Goal: Information Seeking & Learning: Learn about a topic

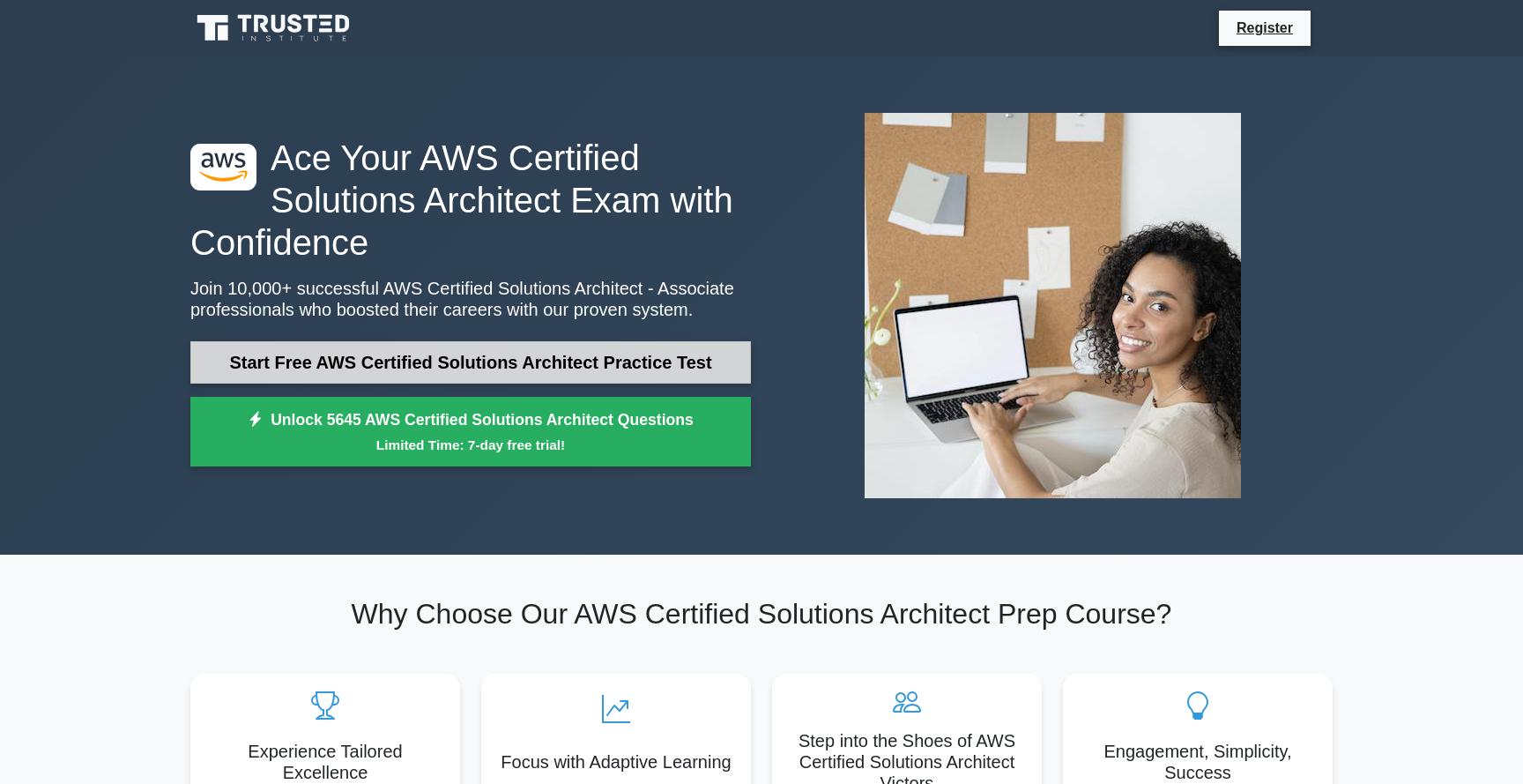
click at [710, 350] on link "Start Free AWS Certified Solutions Architect Practice Test" at bounding box center [470, 362] width 561 height 42
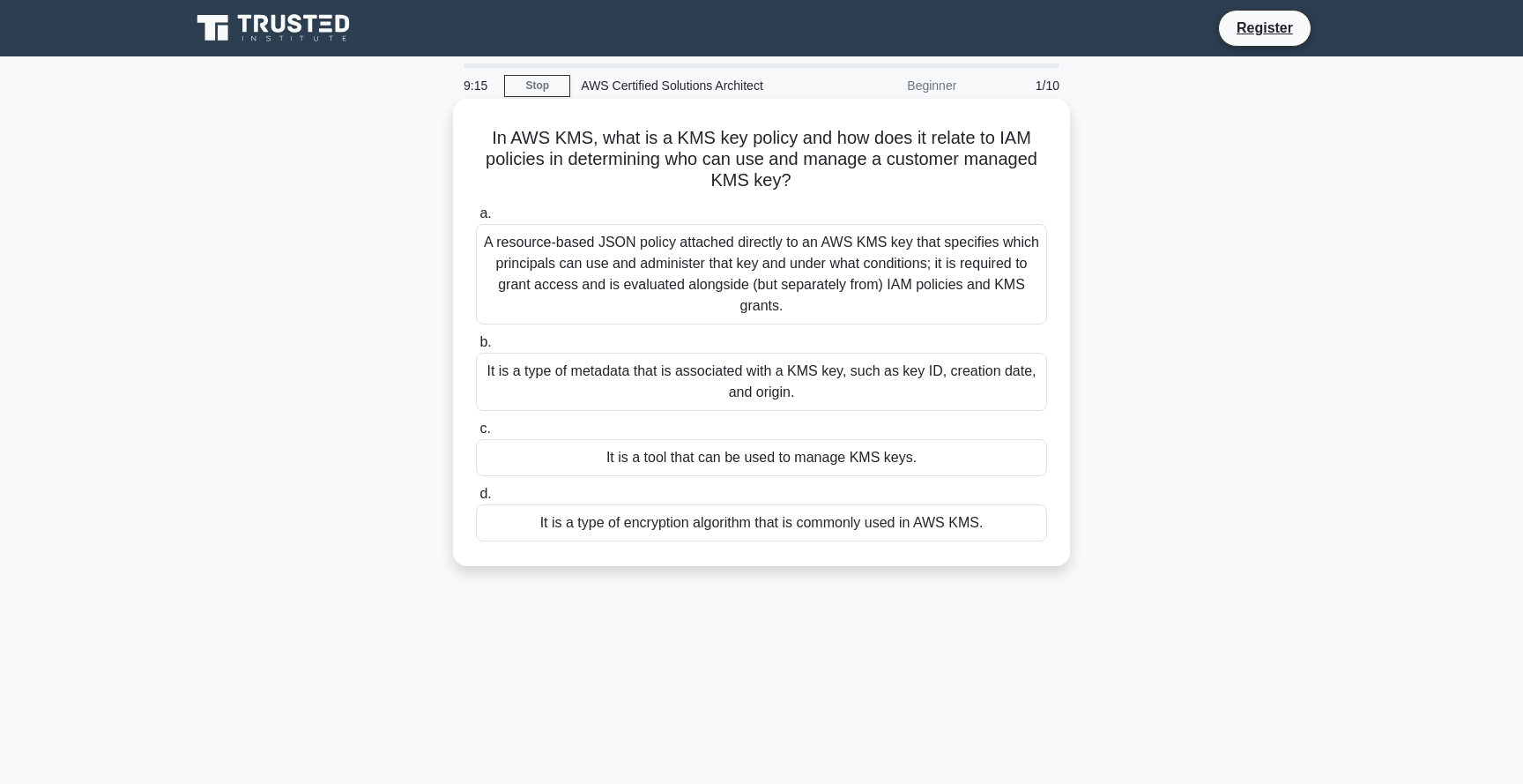
click at [919, 530] on div "It is a type of encryption algorithm that is commonly used in AWS KMS." at bounding box center [762, 523] width 571 height 37
click at [476, 500] on input "d. It is a type of encryption algorithm that is commonly used in AWS KMS." at bounding box center [476, 494] width 0 height 12
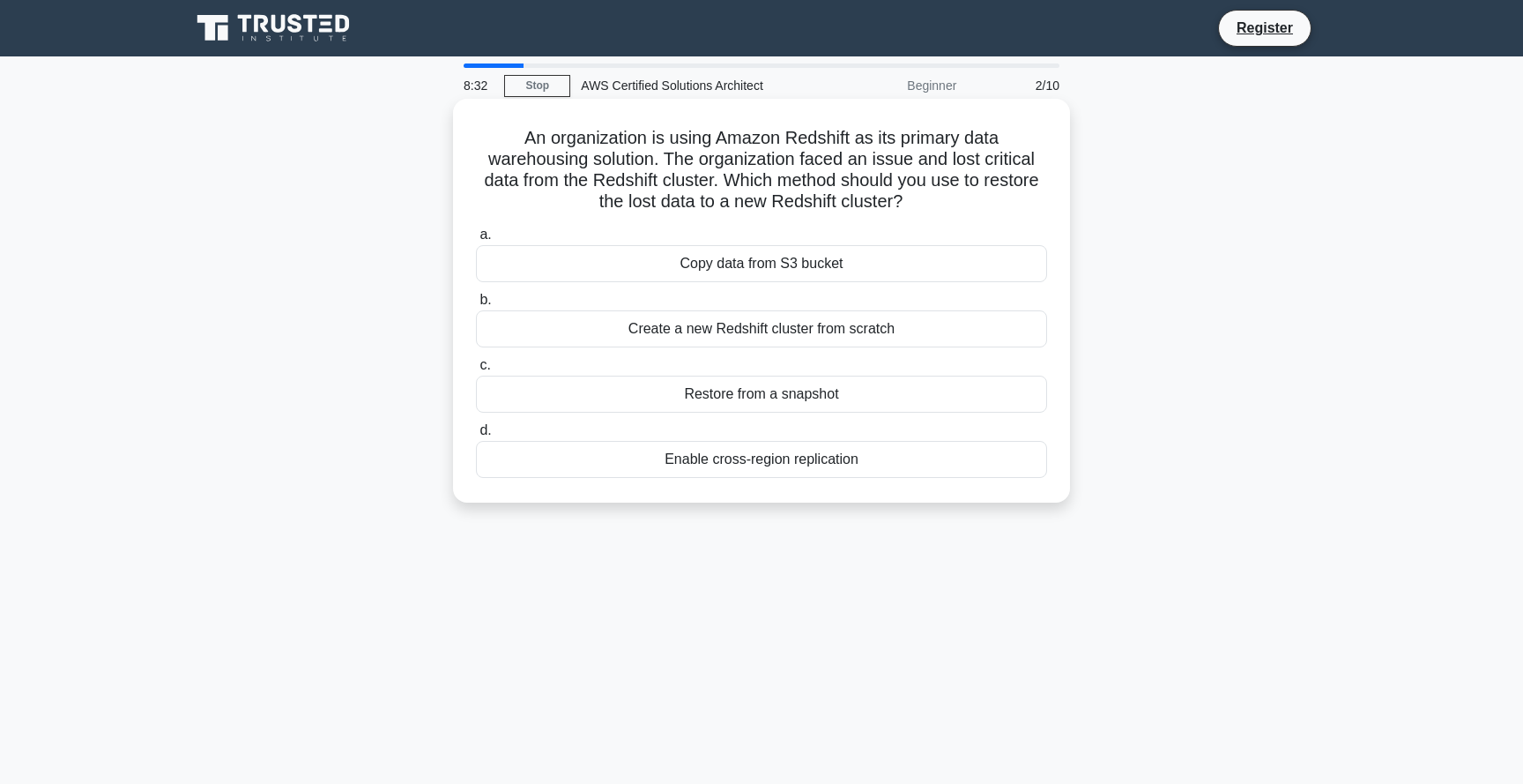
click at [771, 393] on div "Restore from a snapshot" at bounding box center [762, 394] width 571 height 37
click at [476, 371] on input "c. Restore from a snapshot" at bounding box center [476, 365] width 0 height 12
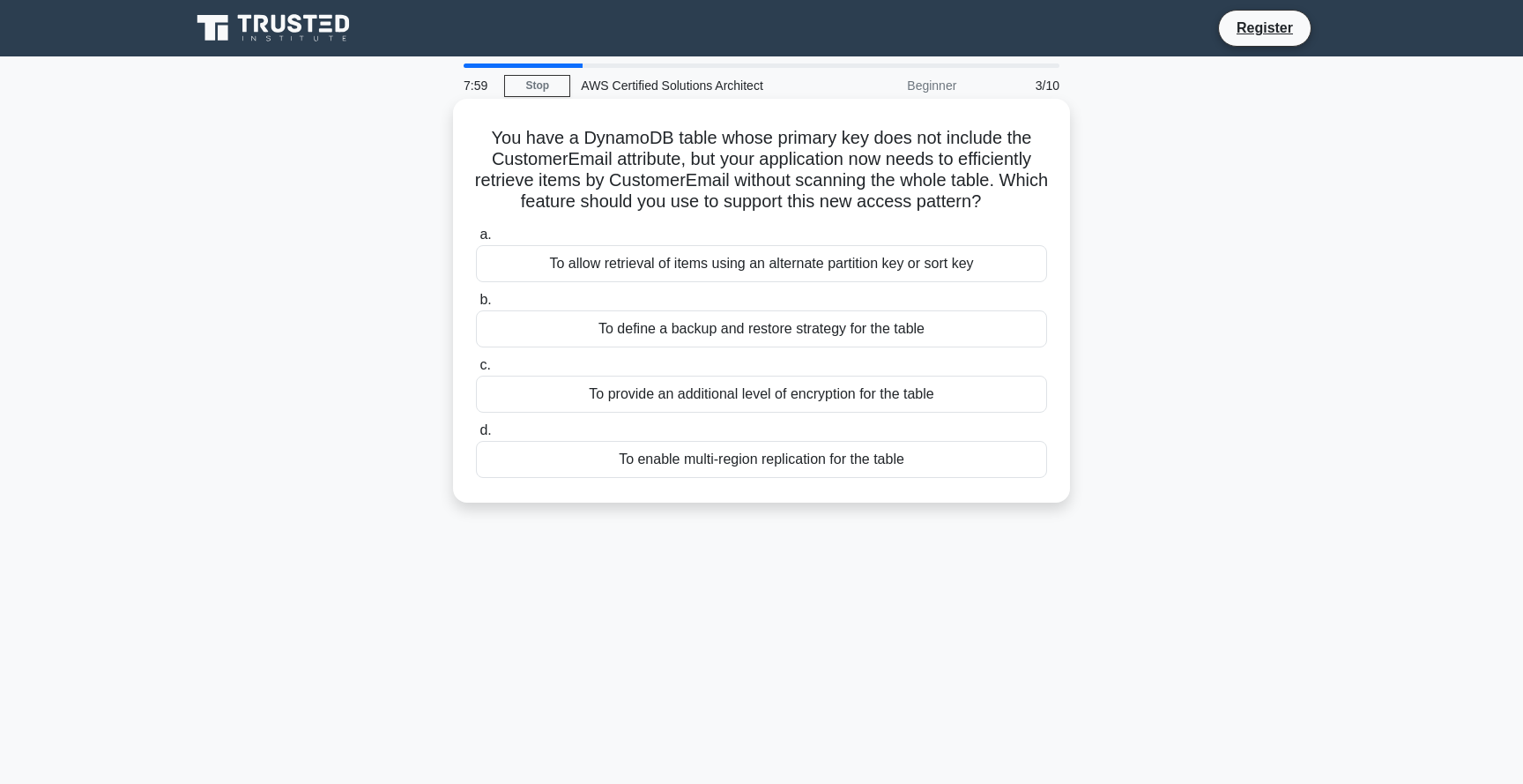
click at [941, 264] on div "To allow retrieval of items using an alternate partition key or sort key" at bounding box center [762, 263] width 571 height 37
click at [476, 241] on input "a. To allow retrieval of items using an alternate partition key or sort key" at bounding box center [476, 234] width 0 height 12
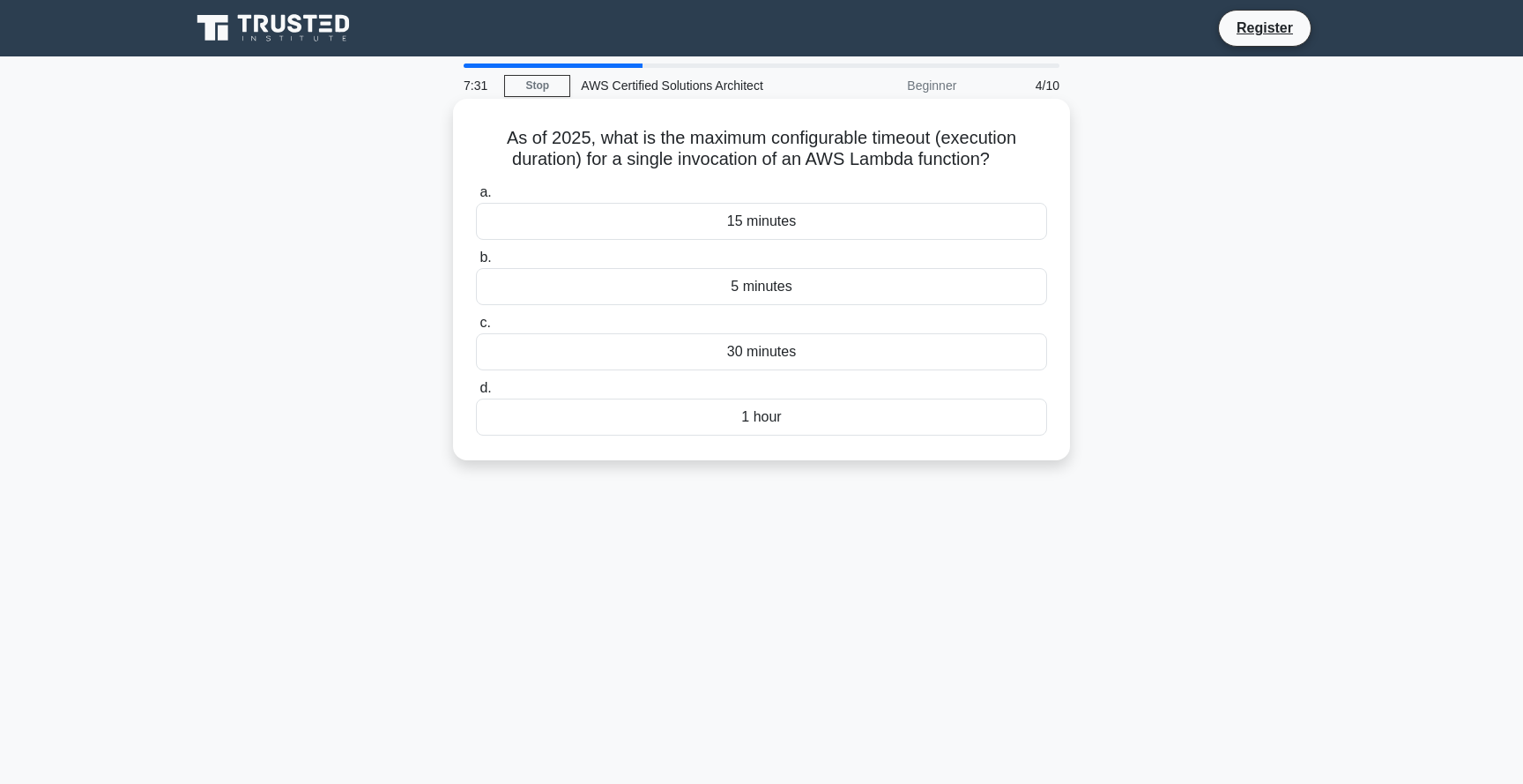
click at [856, 214] on div "15 minutes" at bounding box center [762, 221] width 571 height 37
click at [476, 198] on input "a. 15 minutes" at bounding box center [476, 192] width 0 height 12
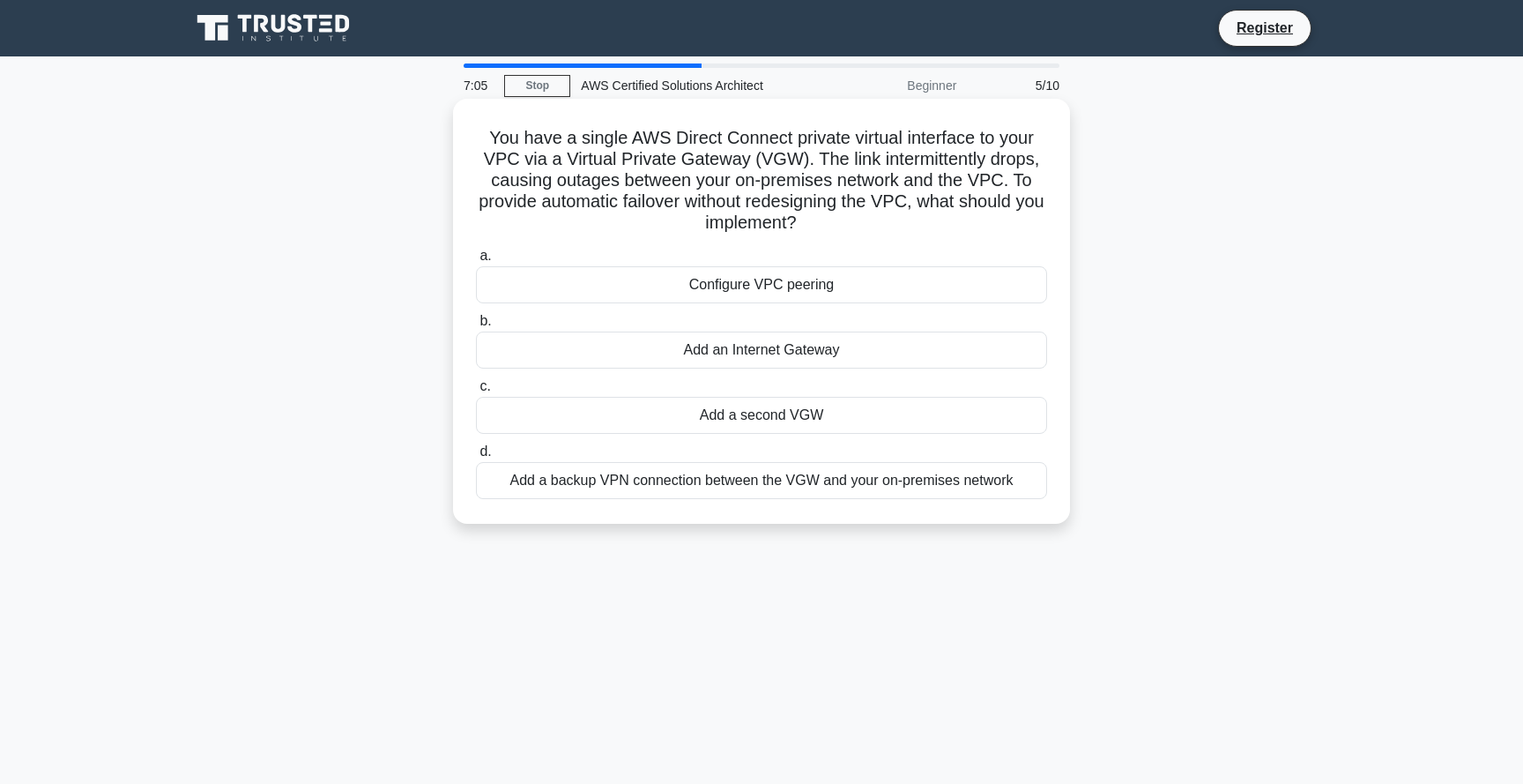
click at [984, 275] on div "Configure VPC peering" at bounding box center [762, 284] width 571 height 37
click at [476, 262] on input "a. Configure VPC peering" at bounding box center [476, 256] width 0 height 12
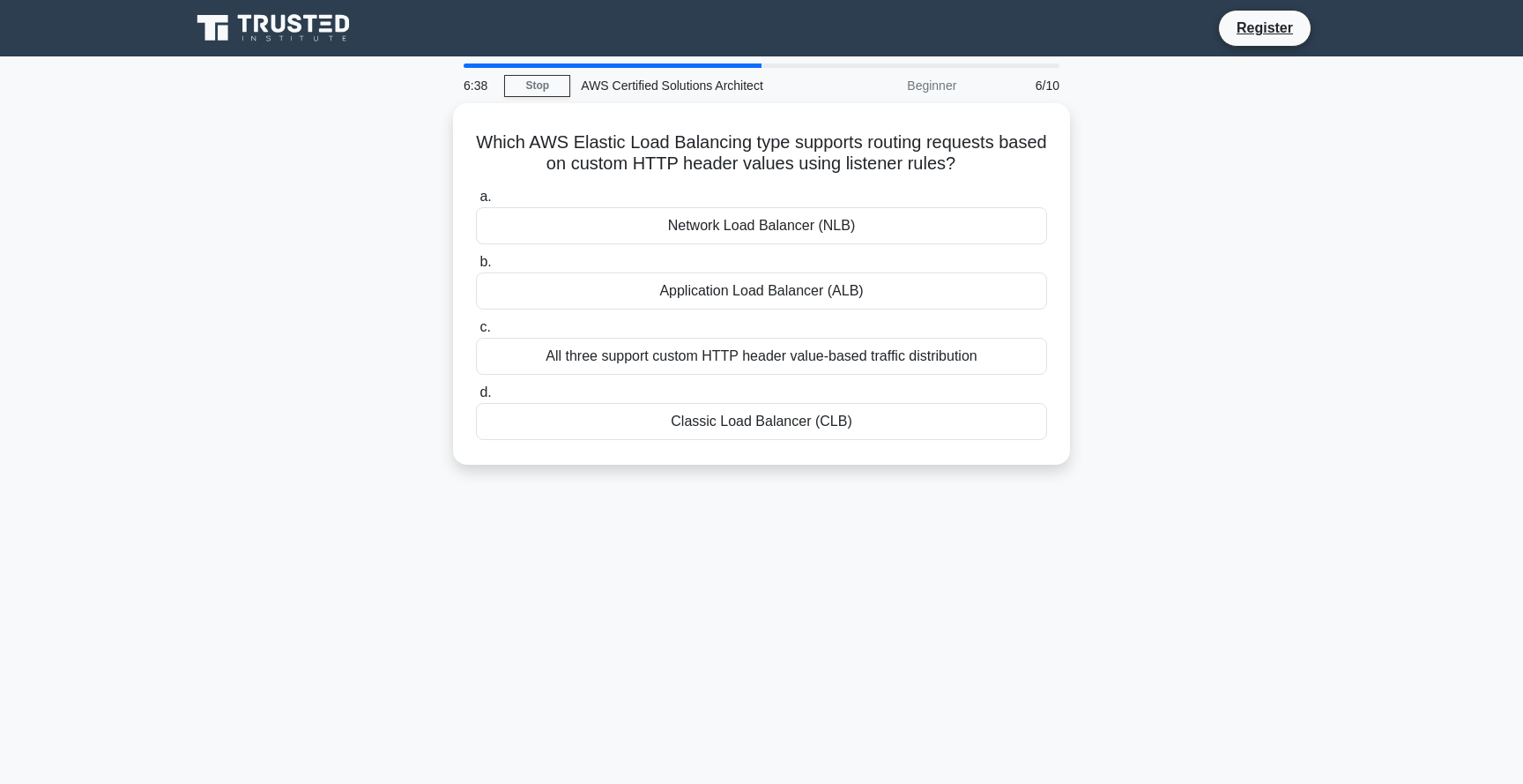
click at [1139, 259] on div "Which AWS Elastic Load Balancing type supports routing requests based on custom…" at bounding box center [762, 294] width 1163 height 383
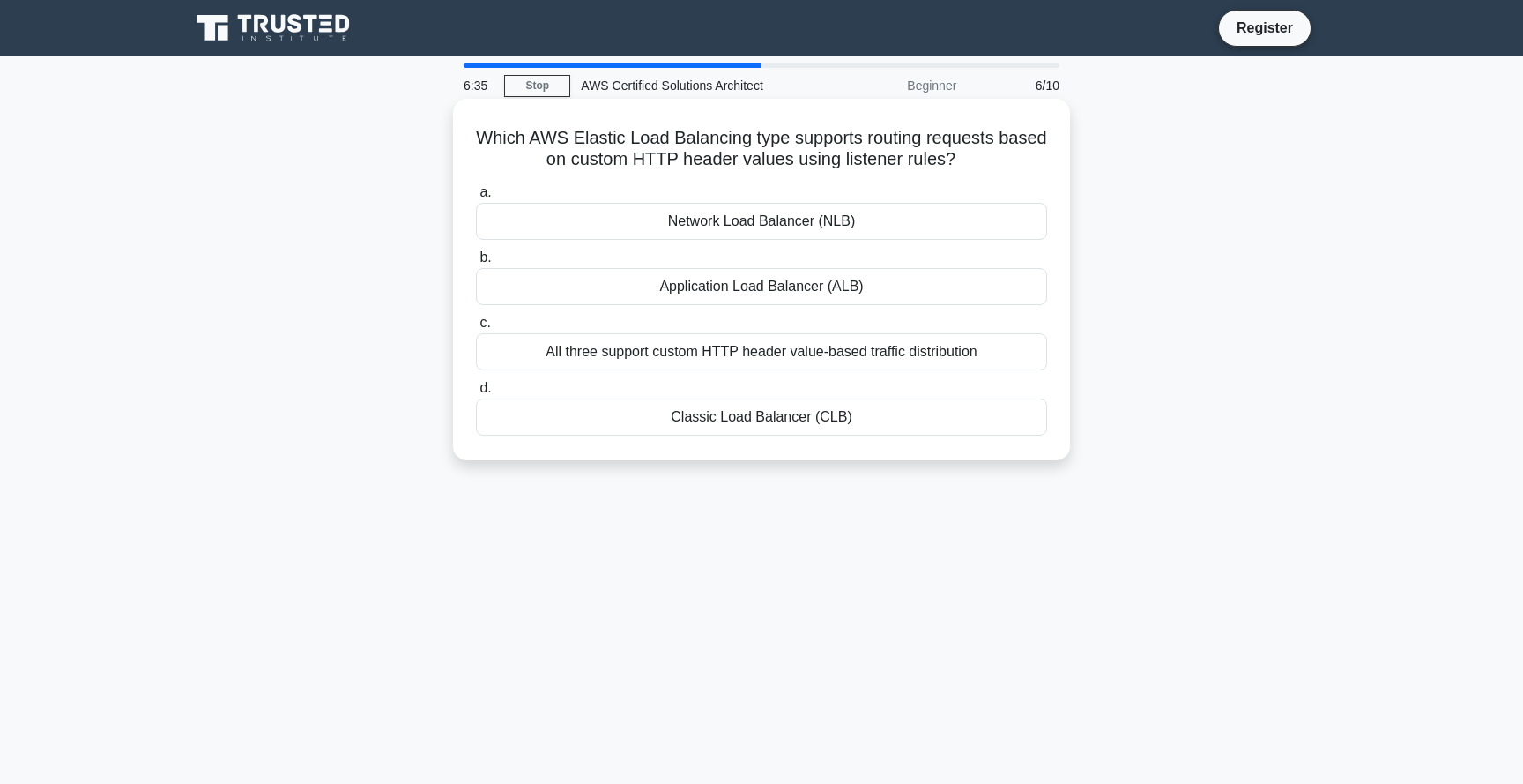
click at [983, 295] on div "Application Load Balancer (ALB)" at bounding box center [762, 286] width 571 height 37
click at [476, 264] on input "b. Application Load Balancer (ALB)" at bounding box center [476, 258] width 0 height 12
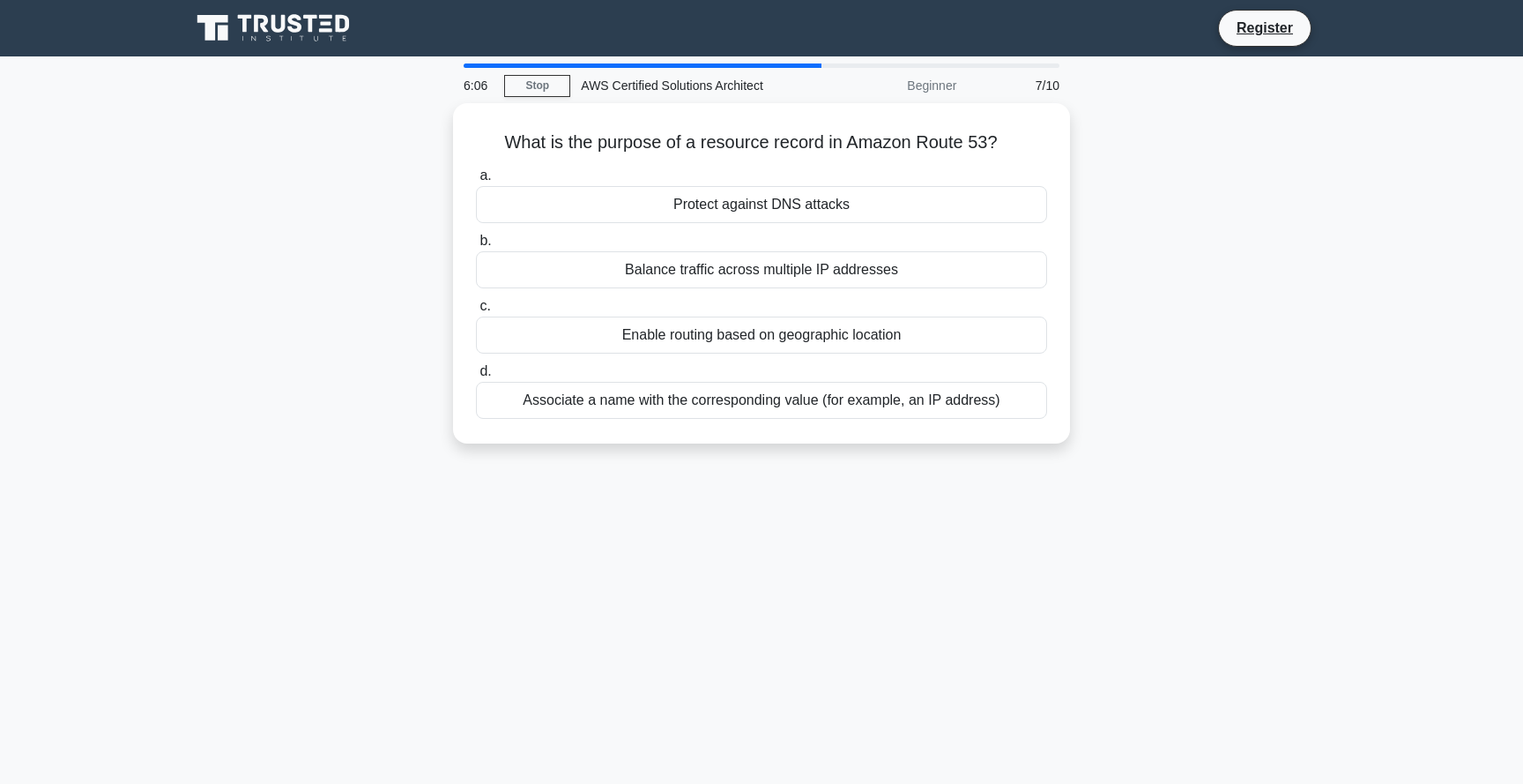
click at [1190, 359] on div "What is the purpose of a resource record in Amazon Route 53? .spinner_0XTQ{tran…" at bounding box center [762, 283] width 1163 height 361
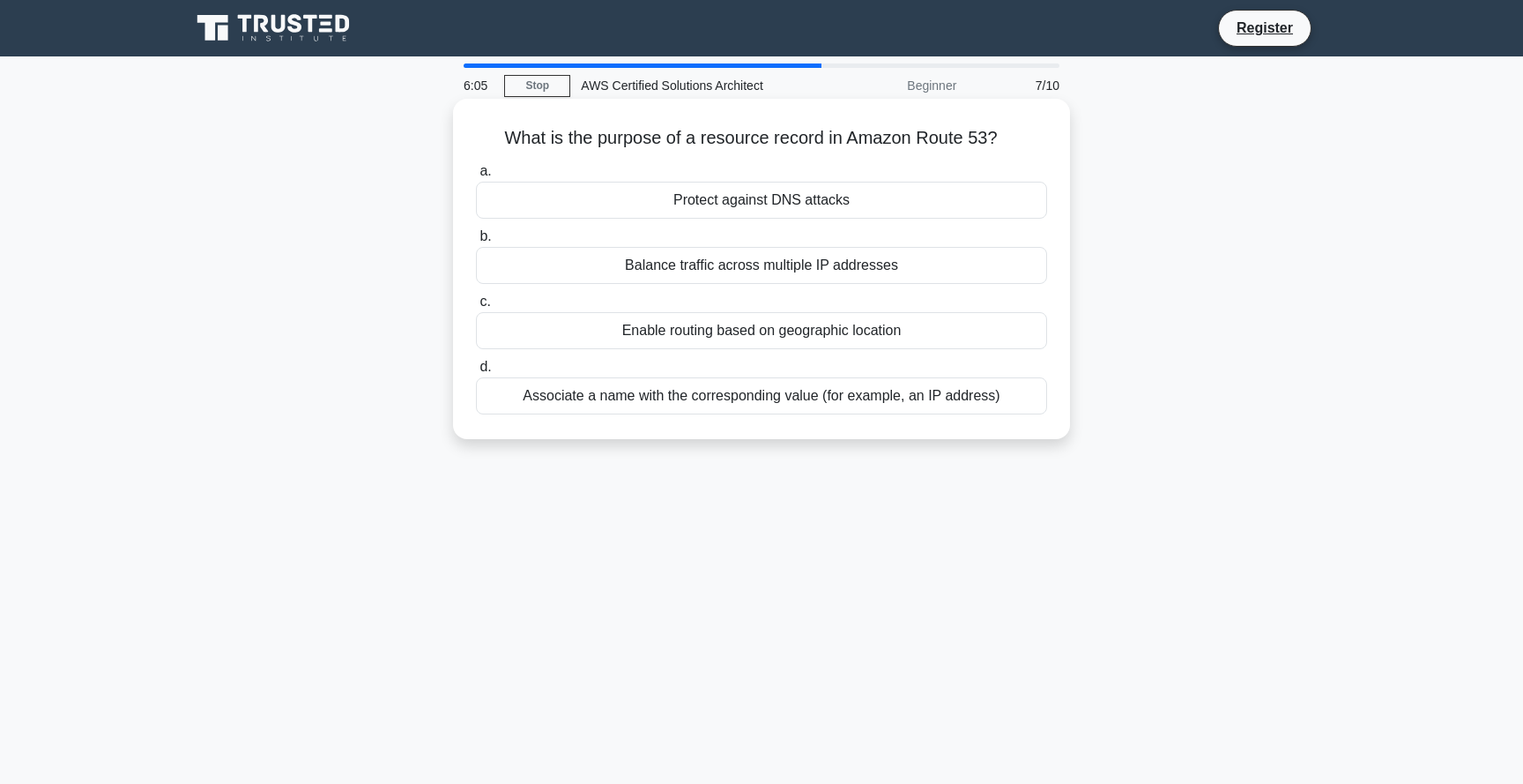
click at [926, 404] on div "Associate a name with the corresponding value (for example, an IP address)" at bounding box center [762, 396] width 571 height 37
click at [476, 373] on input "d. Associate a name with the corresponding value (for example, an IP address)" at bounding box center [476, 367] width 0 height 12
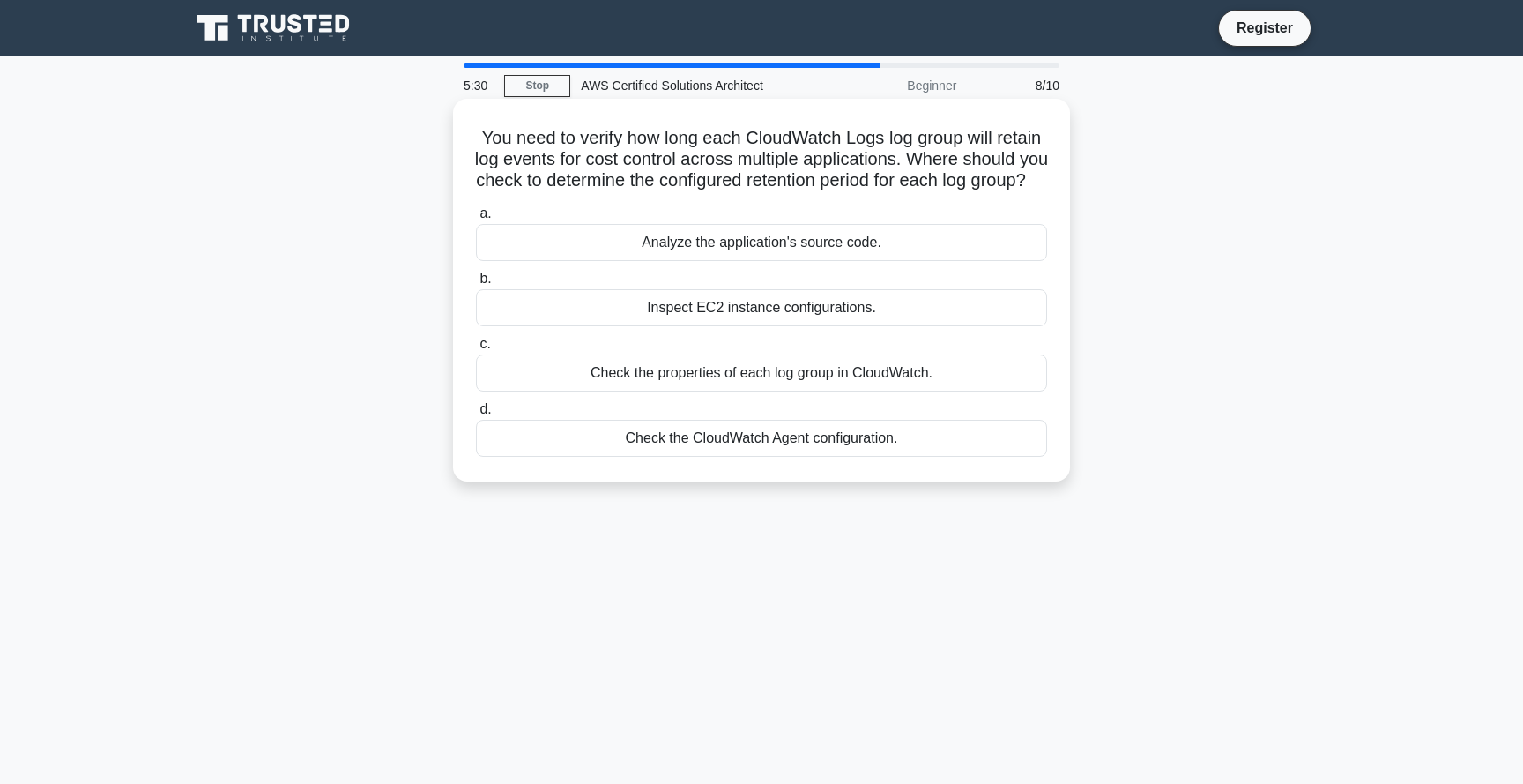
click at [828, 386] on div "Check the properties of each log group in CloudWatch." at bounding box center [762, 372] width 571 height 37
click at [476, 350] on input "c. Check the properties of each log group in CloudWatch." at bounding box center [476, 344] width 0 height 12
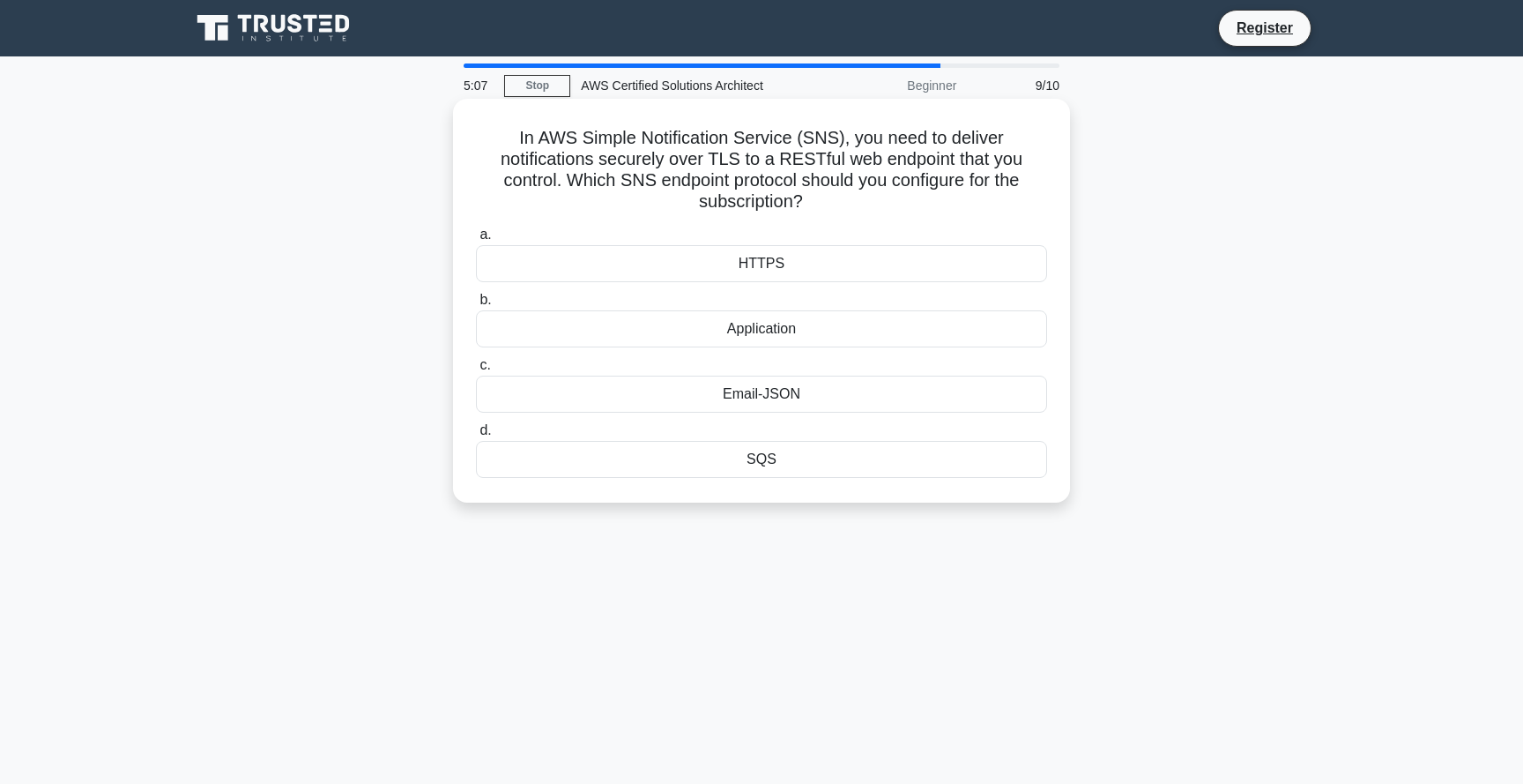
drag, startPoint x: 503, startPoint y: 136, endPoint x: 890, endPoint y: 199, distance: 392.1
click at [890, 199] on h5 "In AWS Simple Notification Service (SNS), you need to deliver notifications sec…" at bounding box center [762, 170] width 575 height 87
copy h5 "In AWS Simple Notification Service (SNS), you need to deliver notifications sec…"
click at [831, 269] on div "HTTPS" at bounding box center [762, 263] width 571 height 37
click at [476, 241] on input "a. HTTPS" at bounding box center [476, 234] width 0 height 12
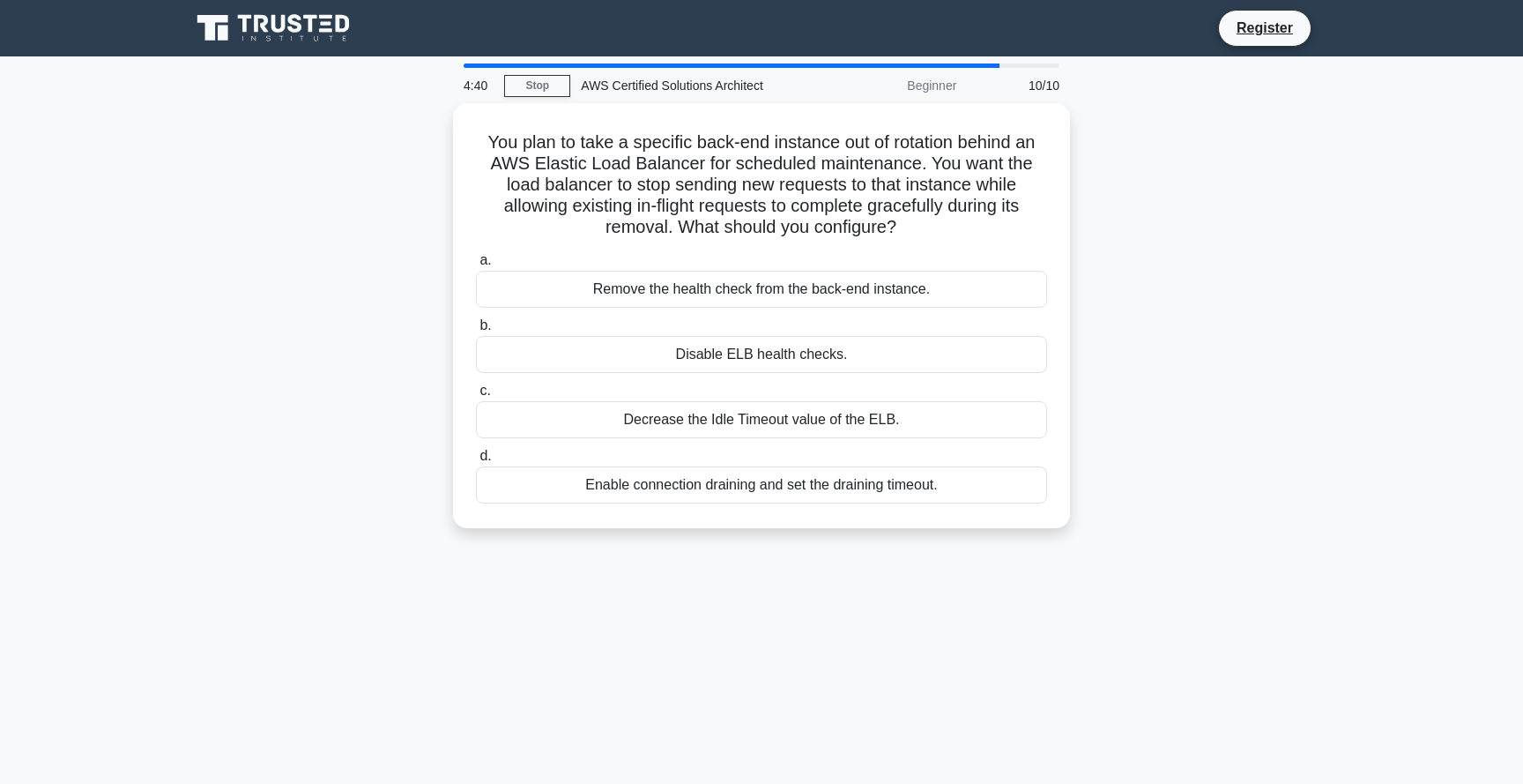
click at [1159, 186] on div "You plan to take a specific back-end instance out of rotation behind an AWS Ela…" at bounding box center [762, 325] width 1163 height 446
click at [406, 258] on div "You plan to take a specific back-end instance out of rotation behind an AWS Ela…" at bounding box center [762, 325] width 1163 height 446
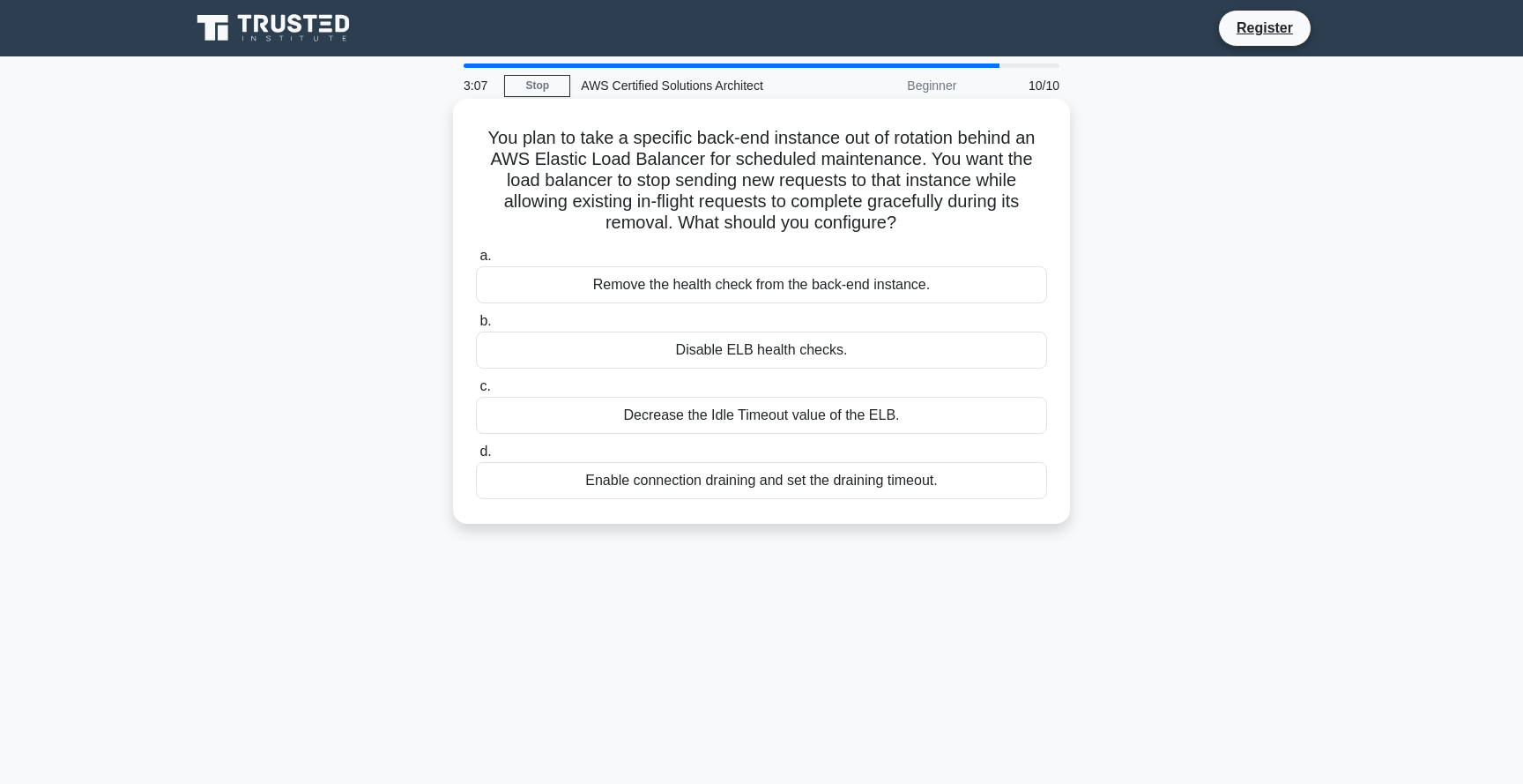
drag, startPoint x: 488, startPoint y: 133, endPoint x: 898, endPoint y: 221, distance: 419.3
click at [898, 221] on h5 "You plan to take a specific back-end instance out of rotation behind an AWS Ela…" at bounding box center [762, 180] width 575 height 107
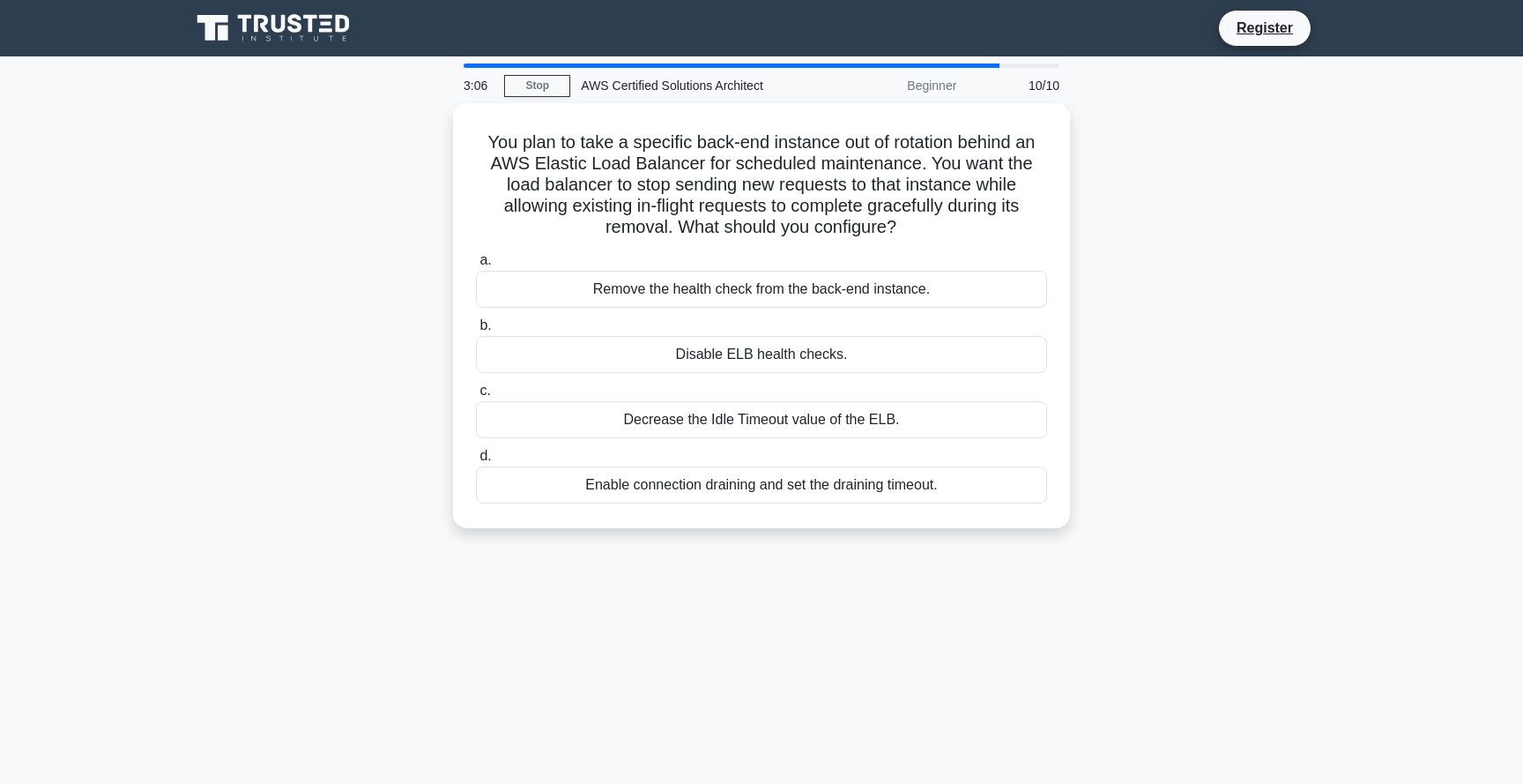
copy h5 "You plan to take a specific back-end instance out of rotation behind an AWS Ela…"
click at [801, 547] on div "You plan to take a specific back-end instance out of rotation behind an AWS Ela…" at bounding box center [762, 325] width 1163 height 446
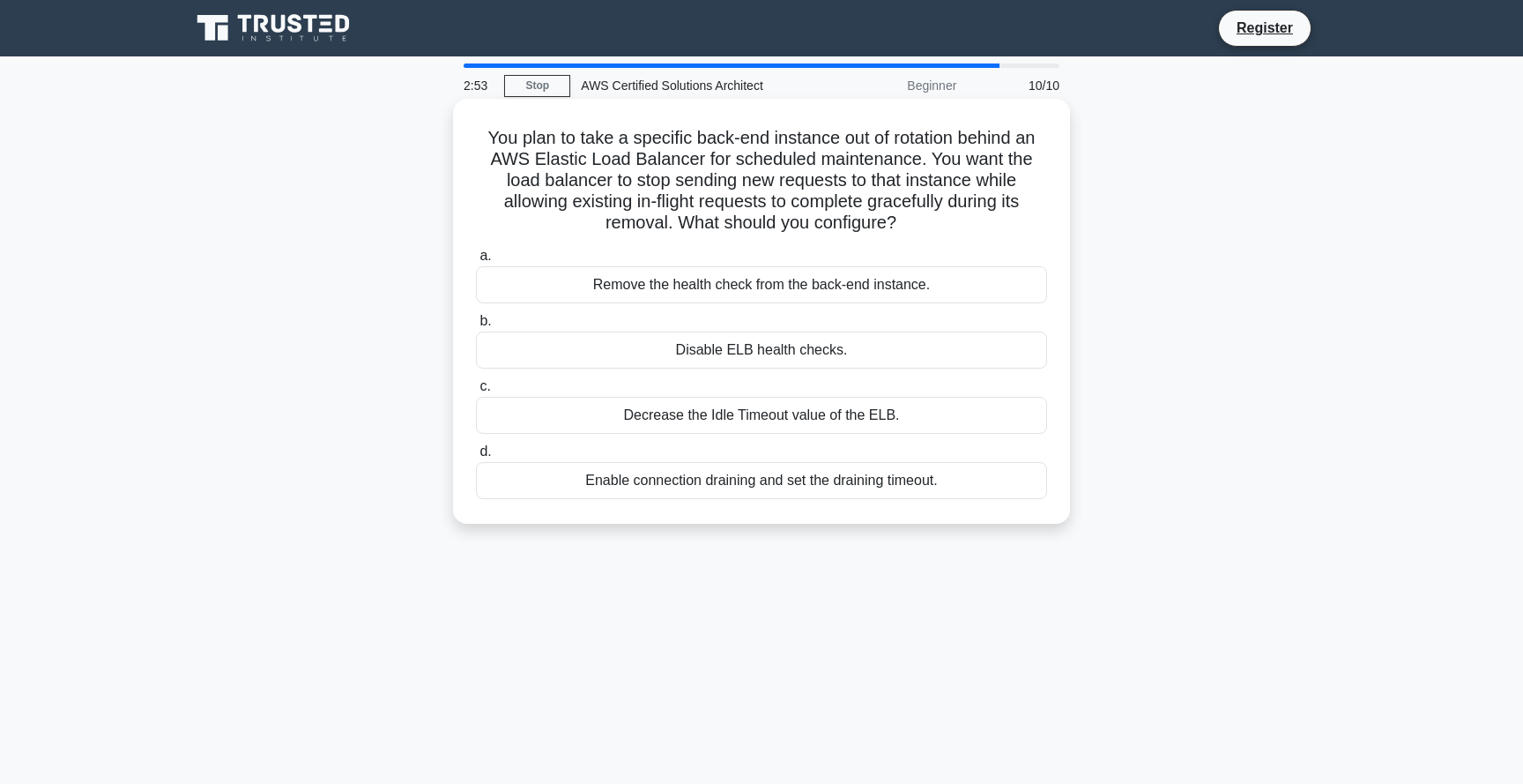
click at [798, 485] on div "Enable connection draining and set the draining timeout." at bounding box center [762, 480] width 571 height 37
click at [476, 458] on input "d. Enable connection draining and set the draining timeout." at bounding box center [476, 451] width 0 height 12
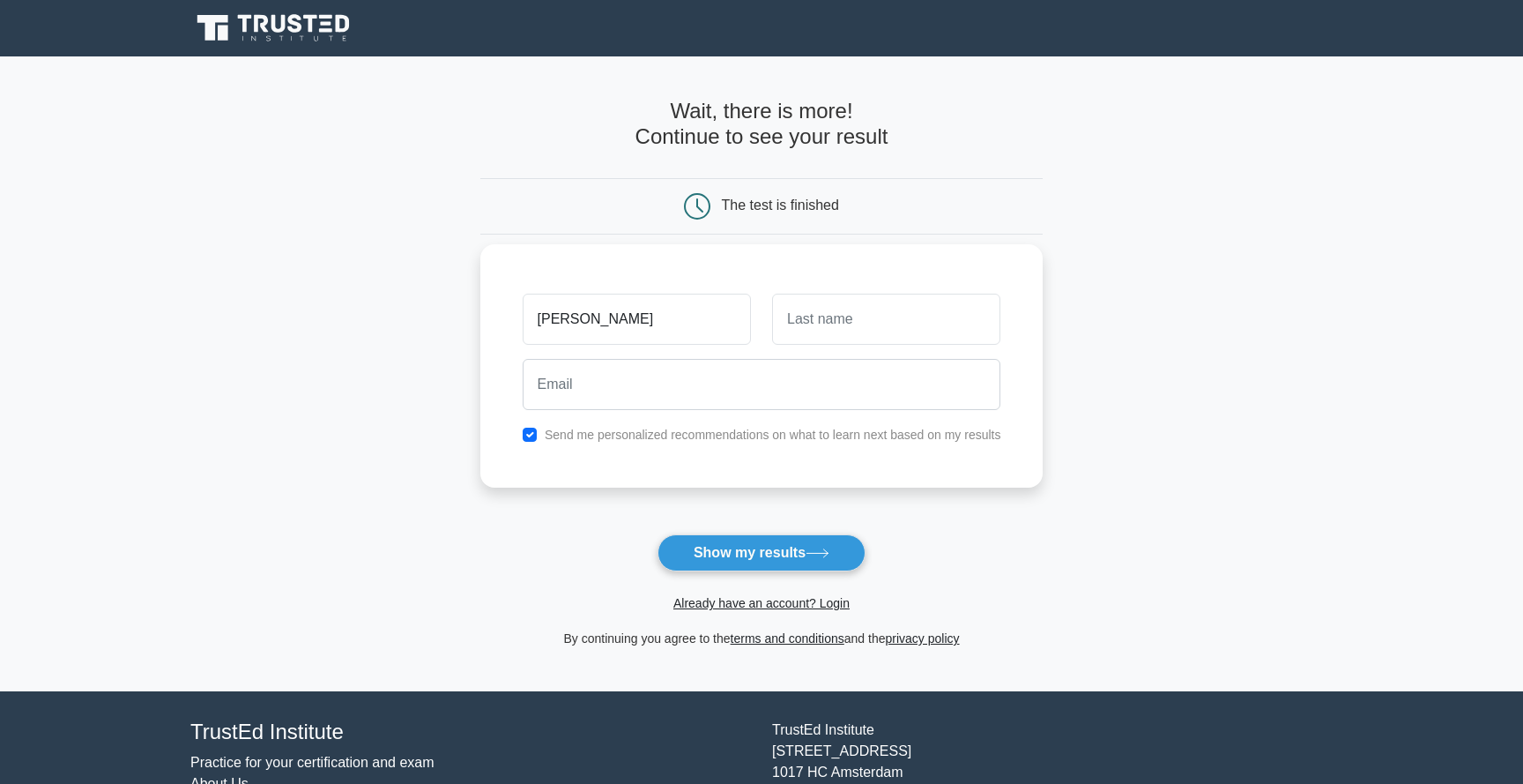
type input "Cristian"
click at [823, 323] on input "text" at bounding box center [886, 319] width 228 height 51
type input "Olivares"
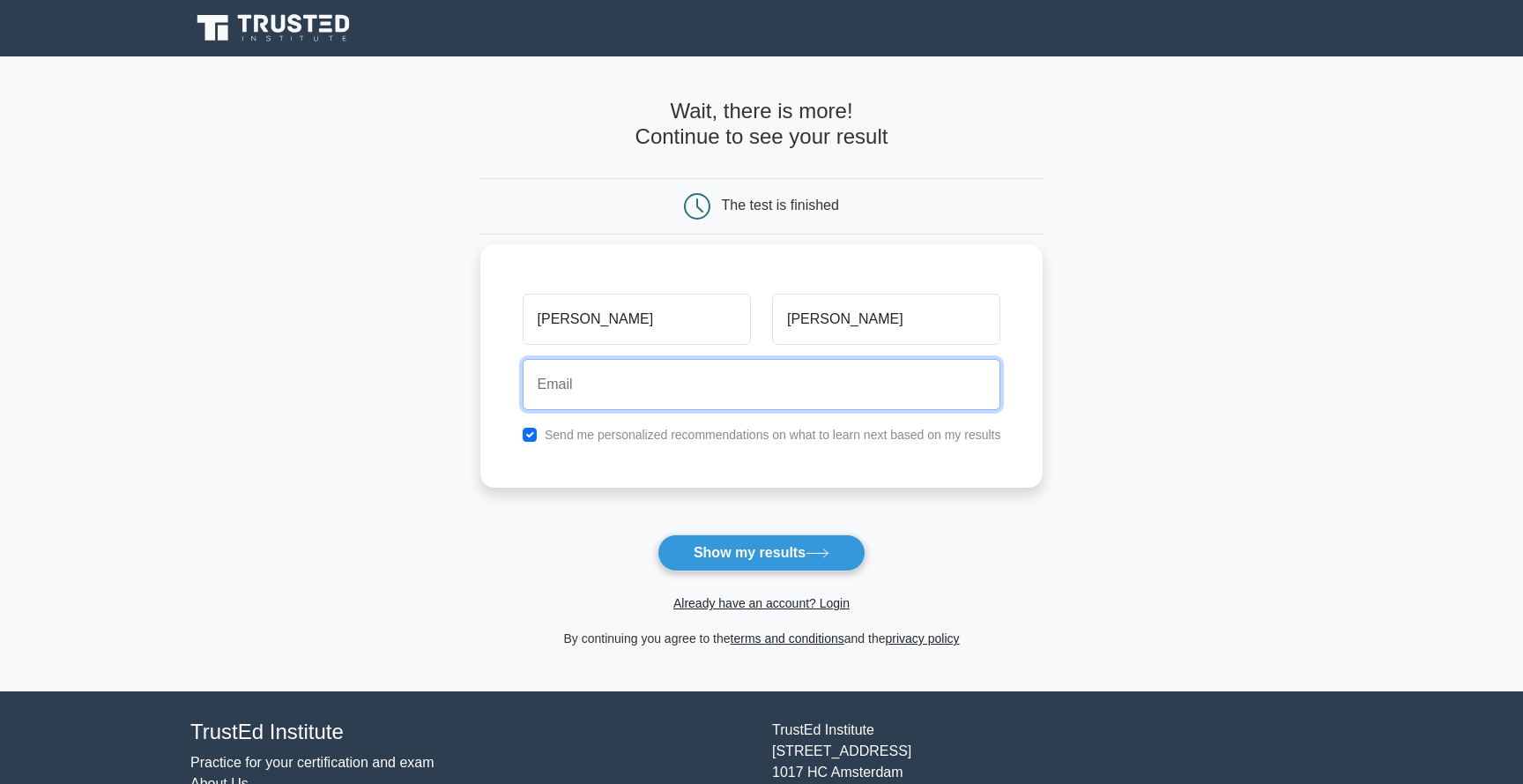
click at [733, 369] on input "email" at bounding box center [762, 384] width 479 height 51
type input "colivares.vasquez@gmail.com"
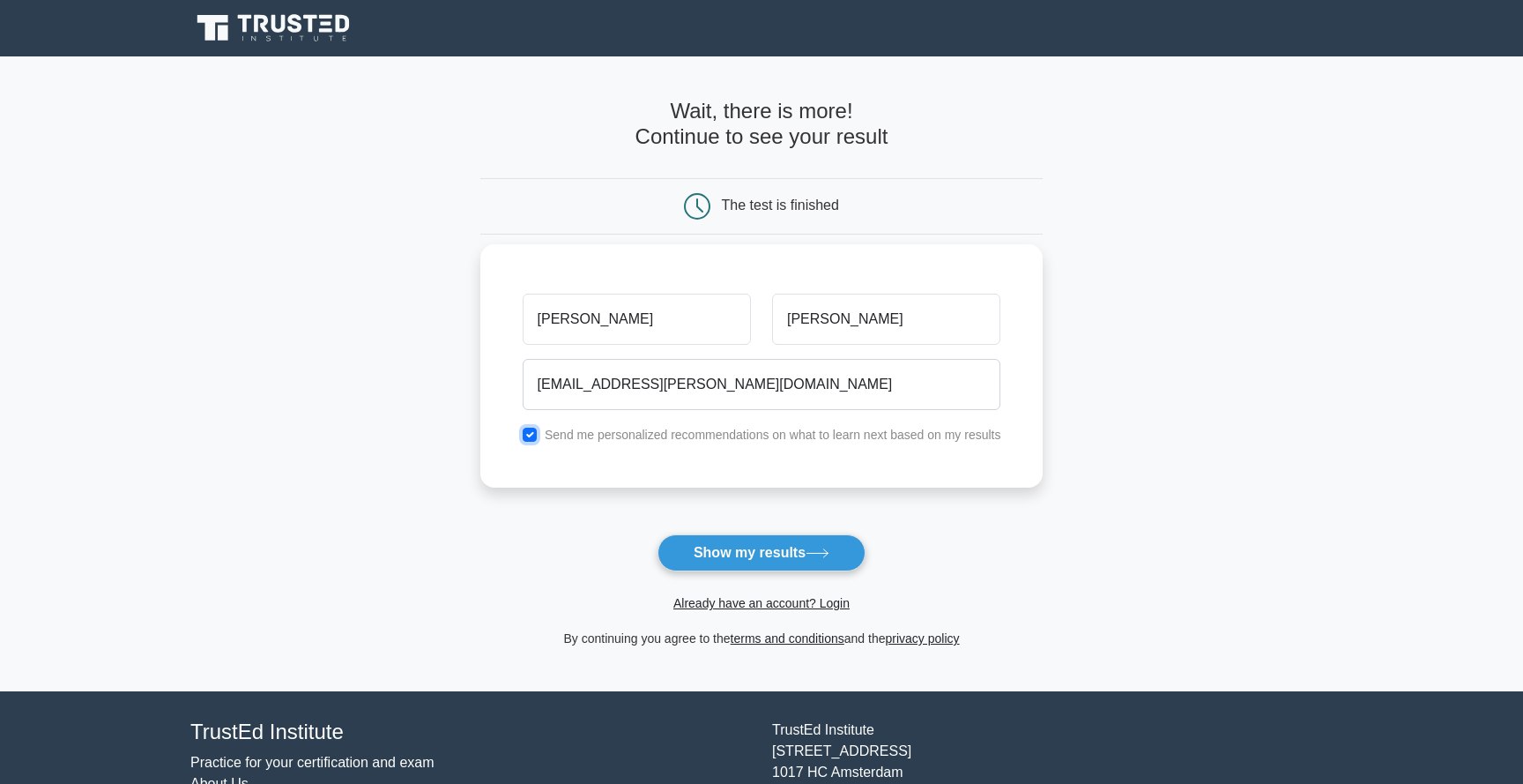
click at [531, 435] on input "checkbox" at bounding box center [530, 434] width 14 height 14
checkbox input "false"
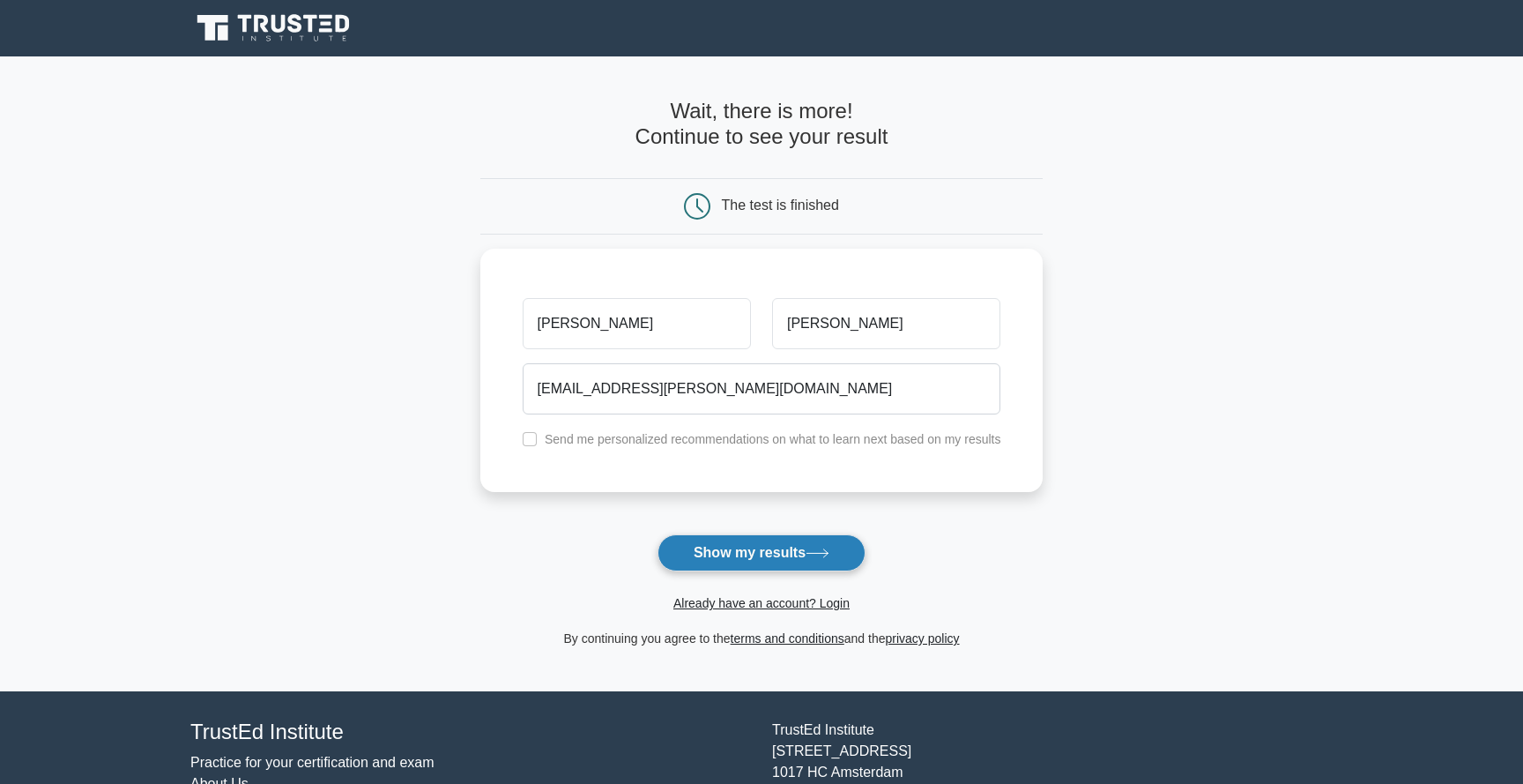
click at [746, 552] on button "Show my results" at bounding box center [762, 552] width 208 height 37
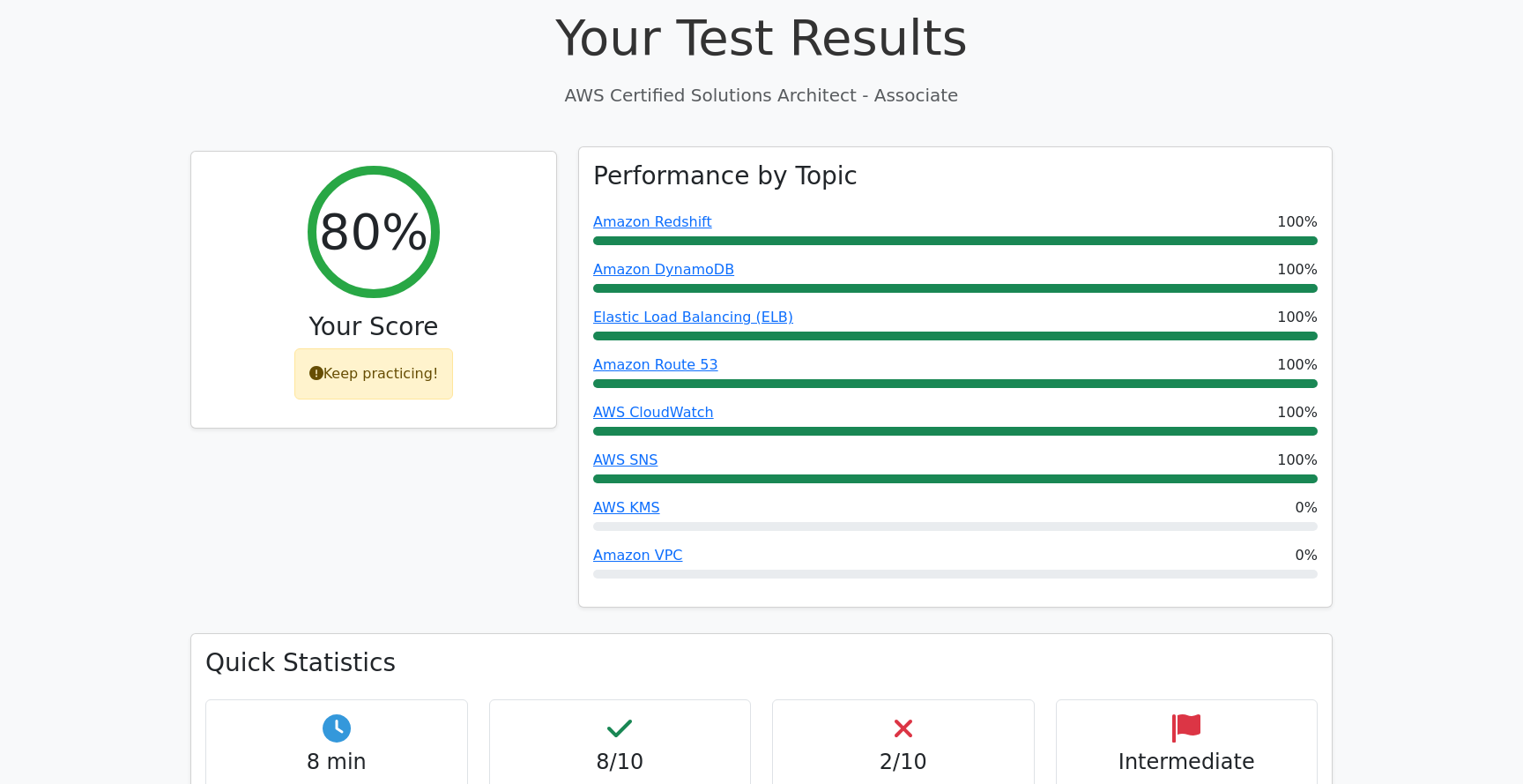
scroll to position [618, 0]
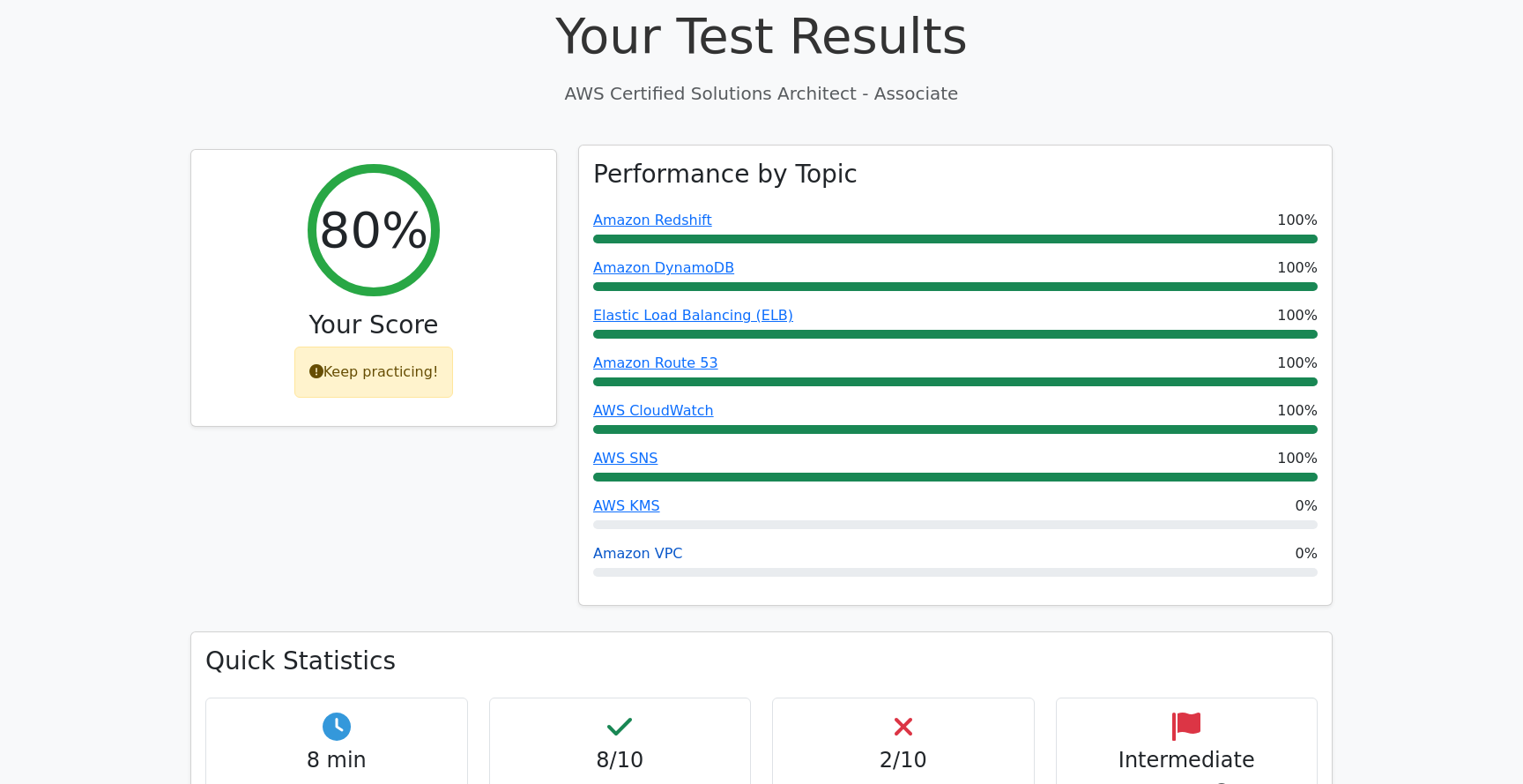
click at [658, 545] on link "Amazon VPC" at bounding box center [638, 553] width 90 height 17
